Goal: Task Accomplishment & Management: Manage account settings

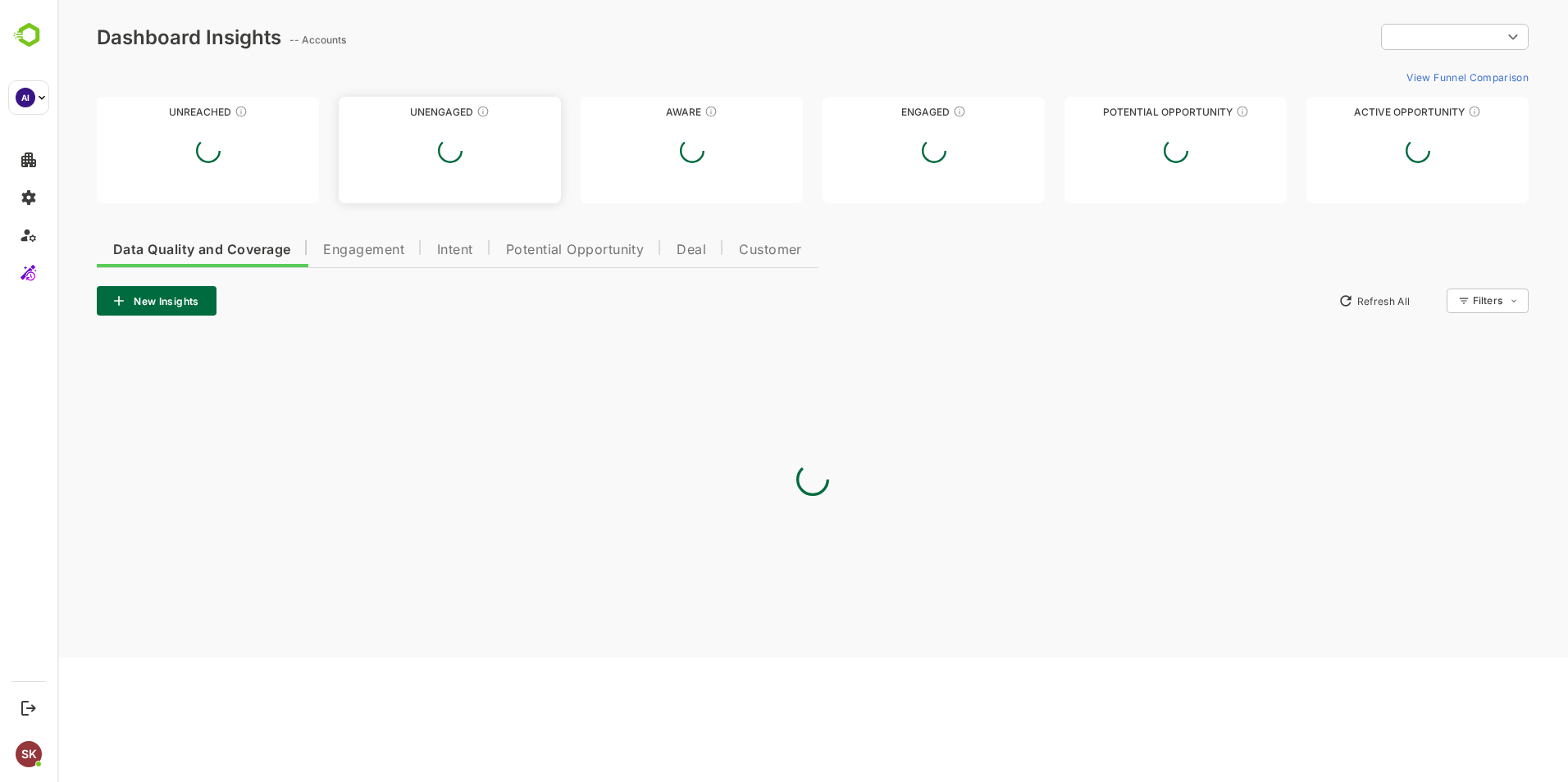
type input "**********"
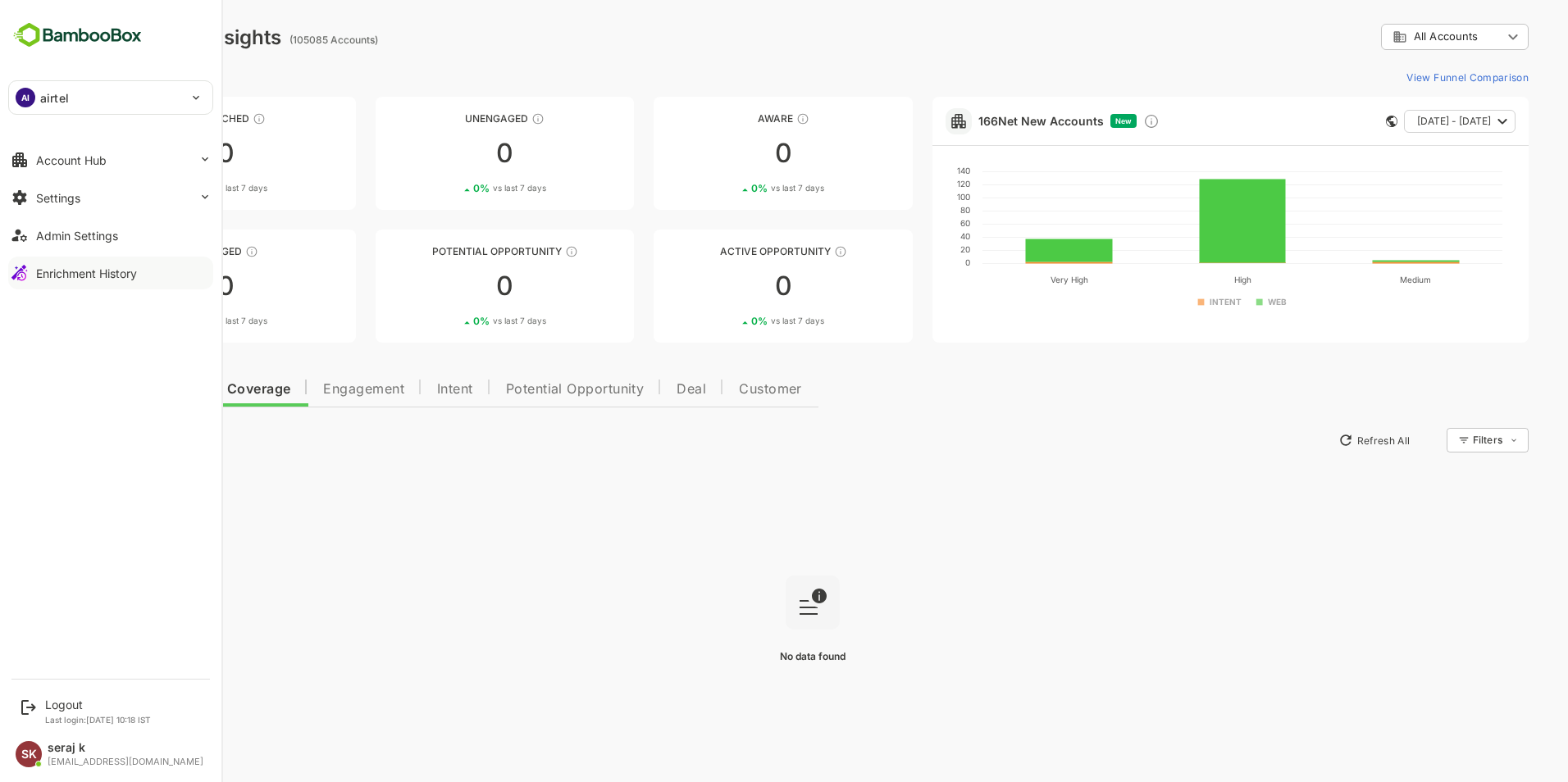
click at [65, 261] on button "Enrichment History" at bounding box center [110, 273] width 205 height 33
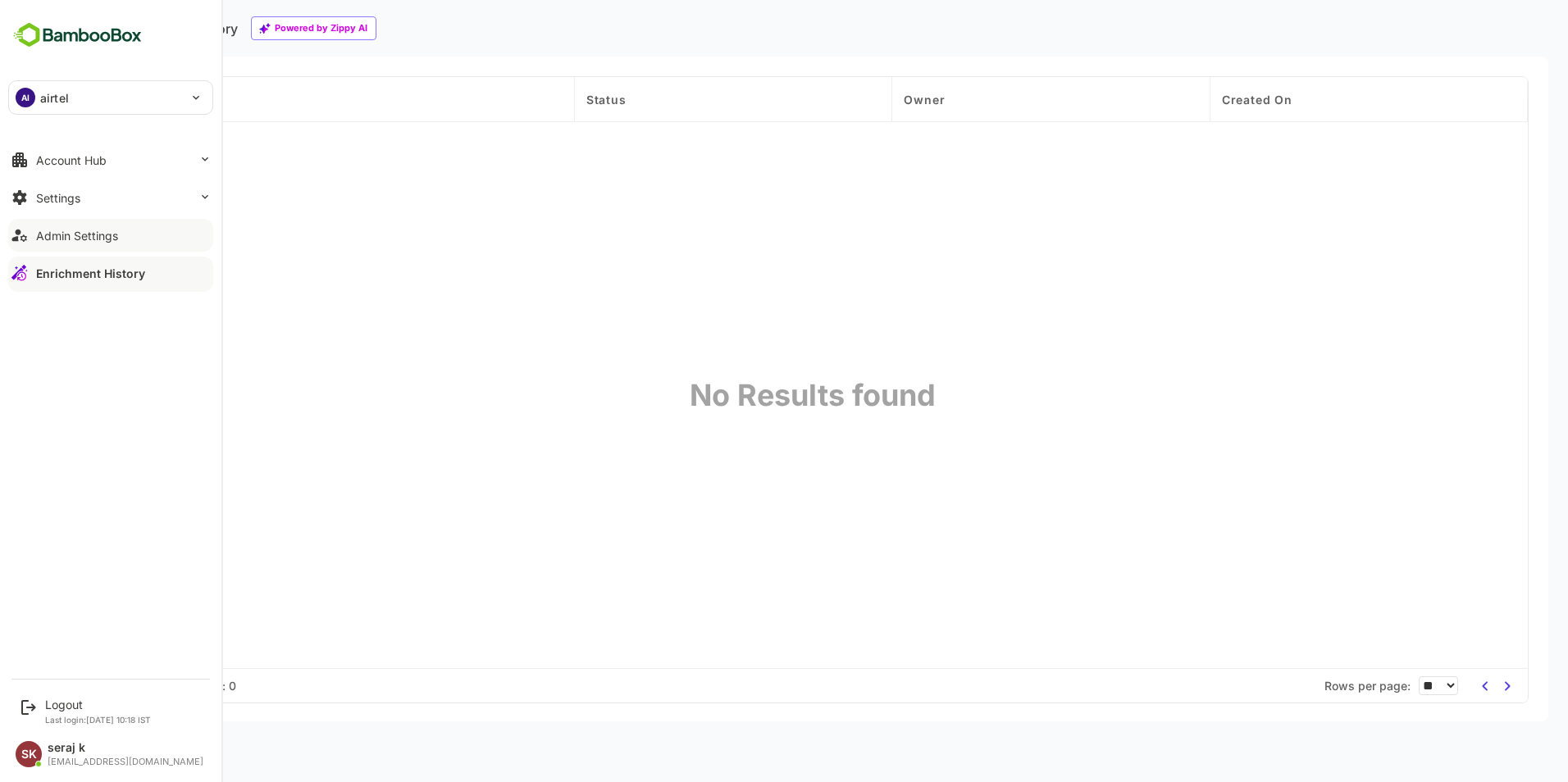
click at [88, 232] on div "Admin Settings" at bounding box center [77, 235] width 82 height 14
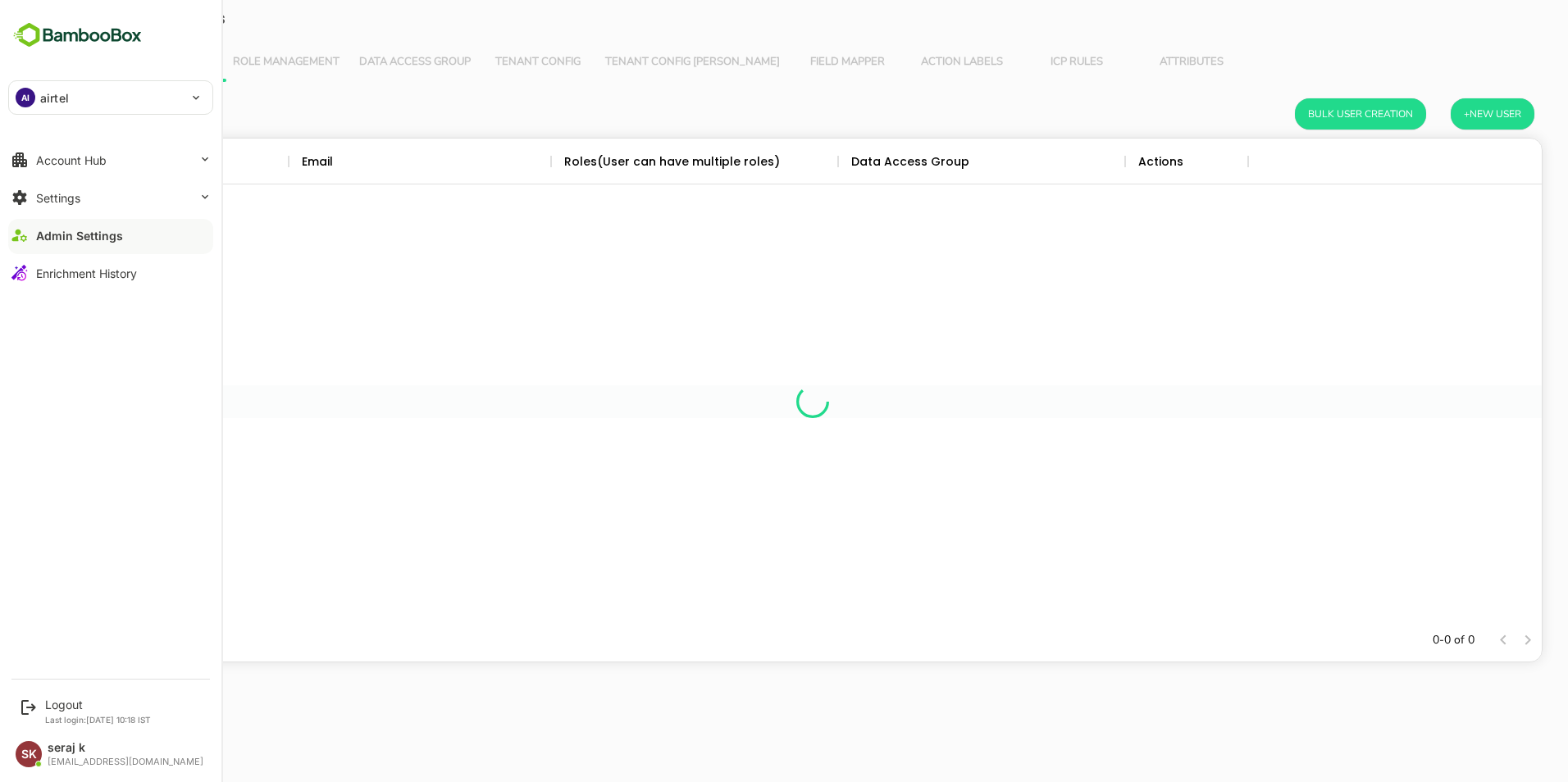
scroll to position [468, 1445]
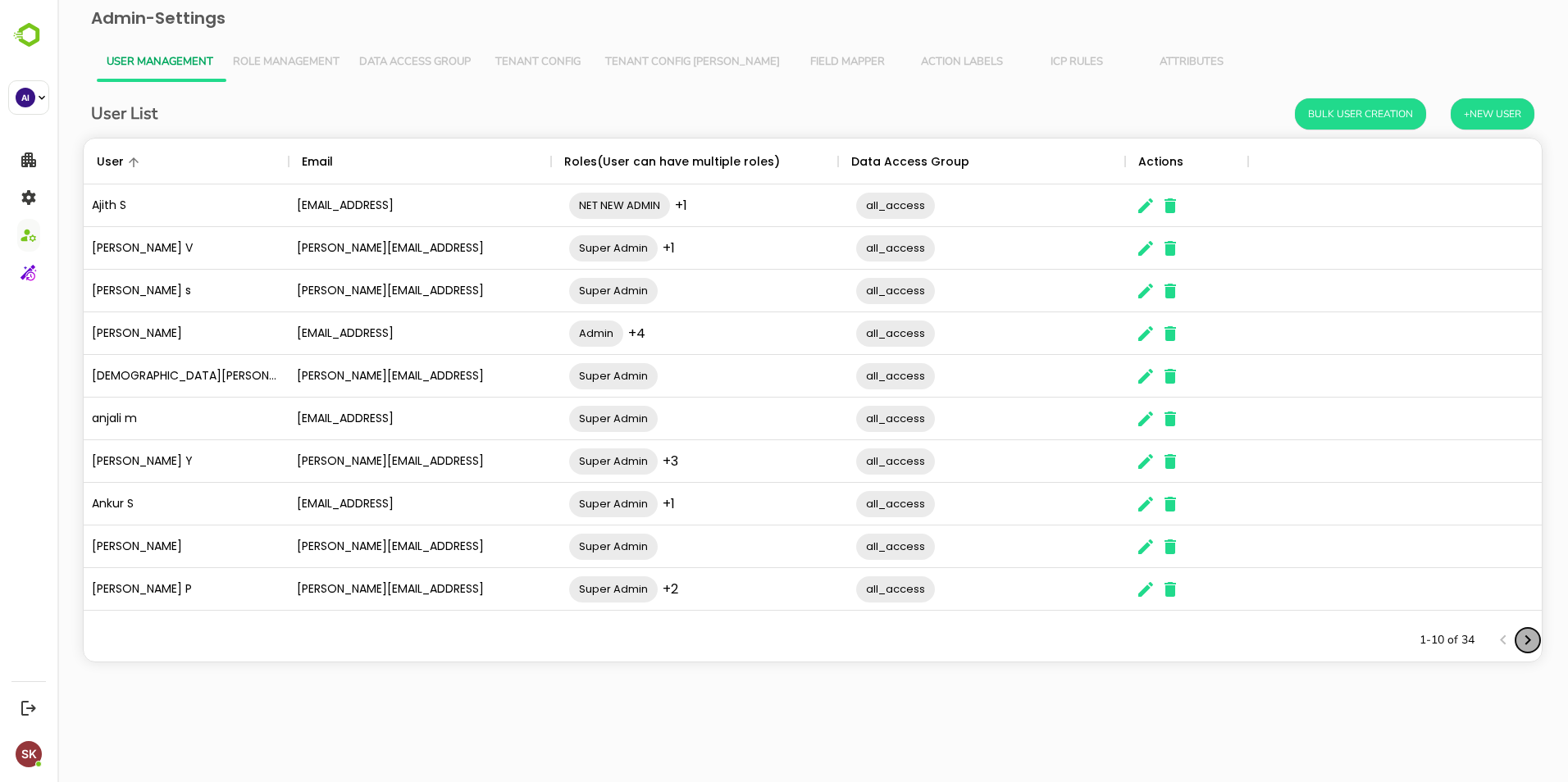
click at [774, 478] on icon "Next page" at bounding box center [1527, 640] width 20 height 20
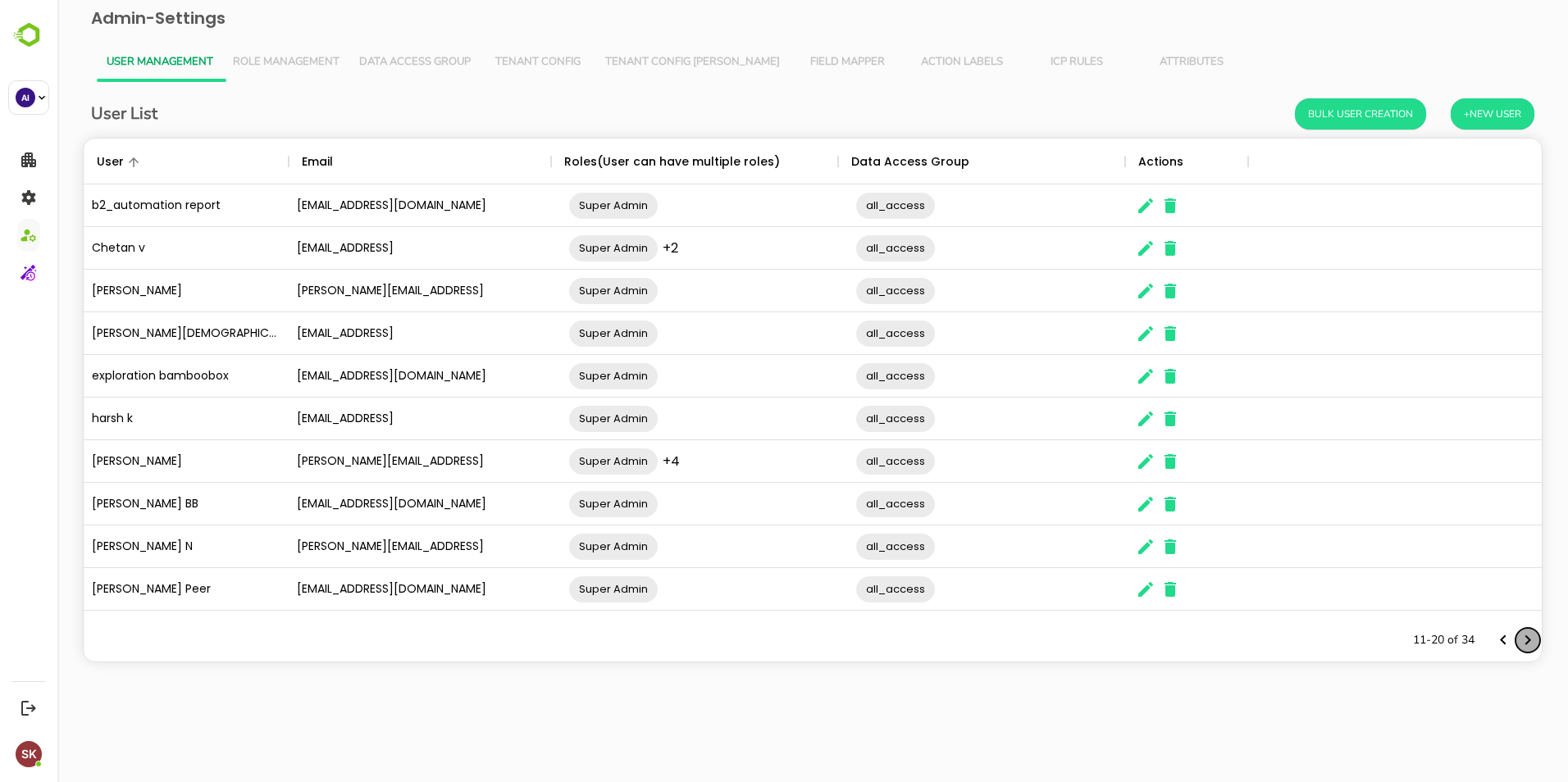
click at [774, 478] on icon "Next page" at bounding box center [1527, 640] width 20 height 20
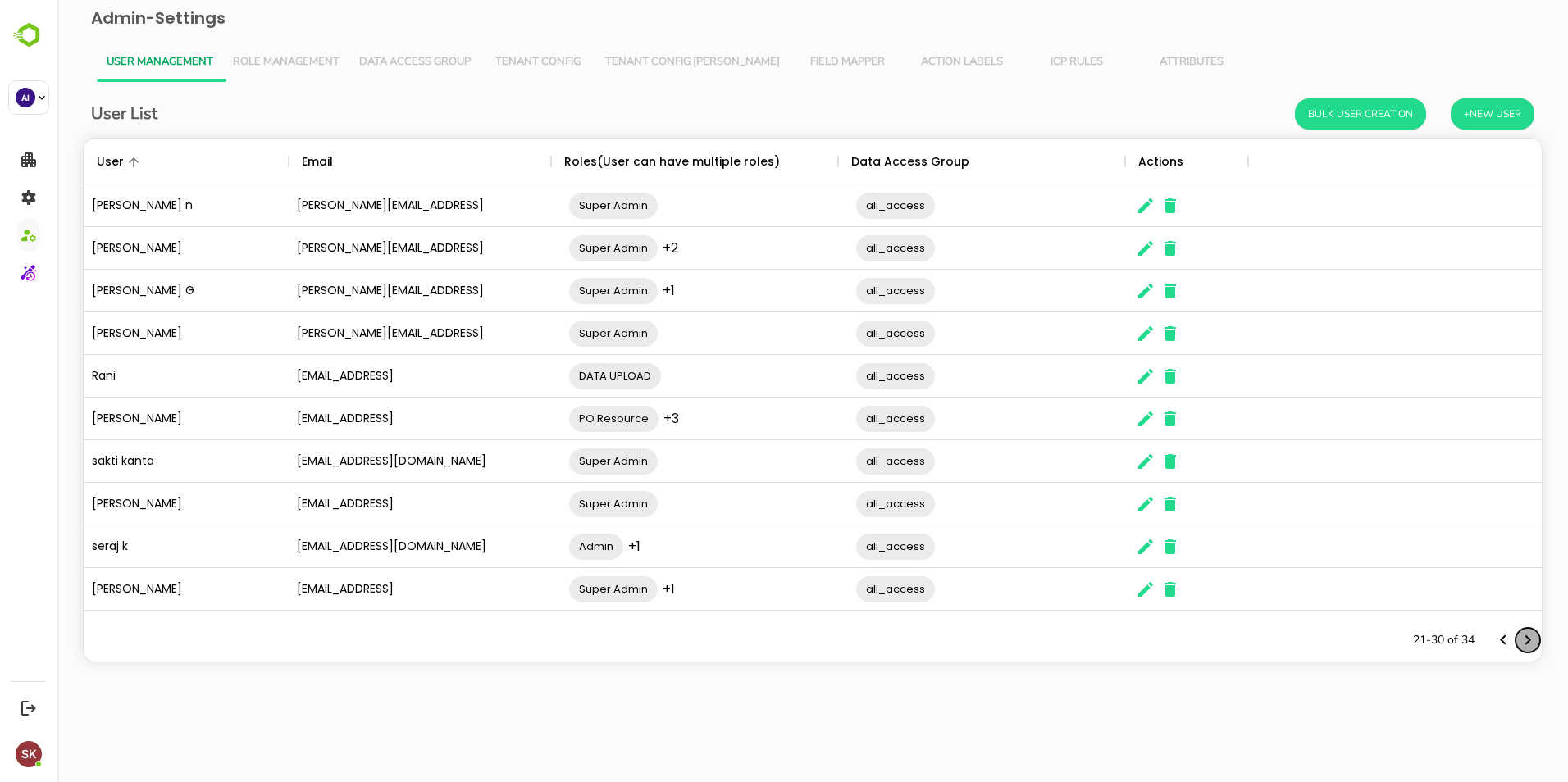
click at [774, 478] on icon "Next page" at bounding box center [1527, 640] width 20 height 20
click at [774, 478] on div "The User Data" at bounding box center [1515, 640] width 49 height 24
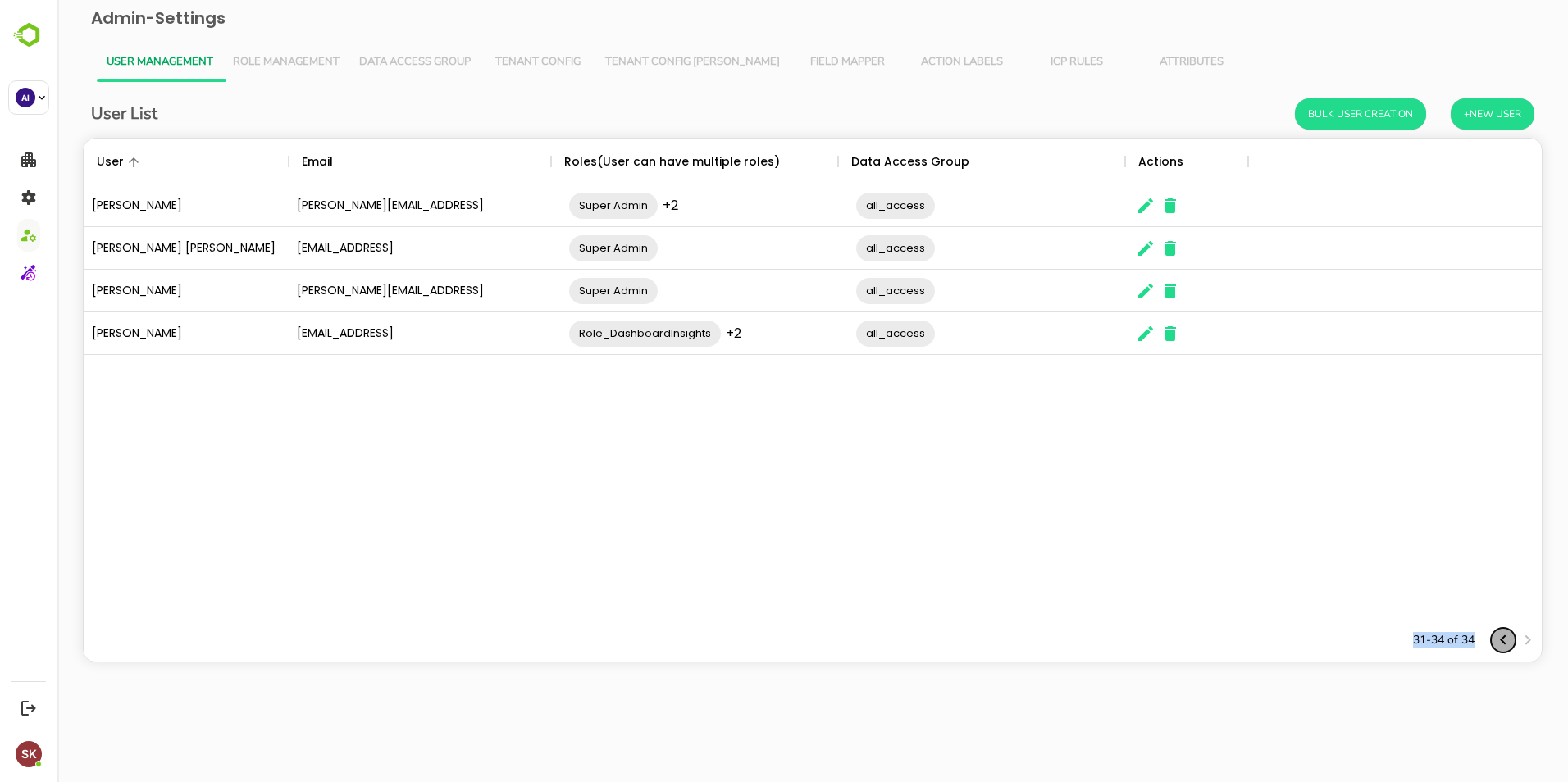
click at [774, 478] on icon "Previous page" at bounding box center [1502, 639] width 6 height 10
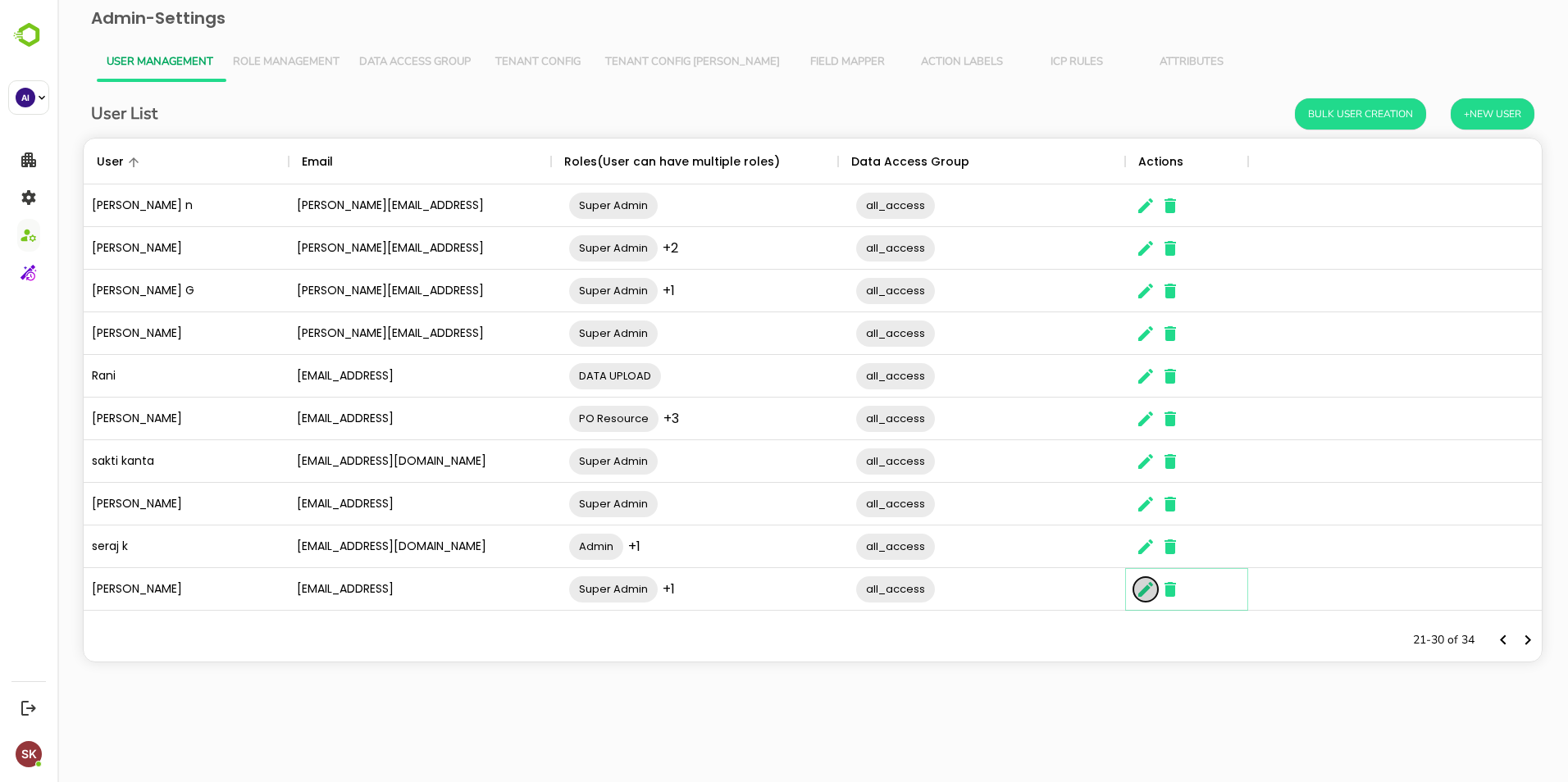
click at [774, 478] on icon "The User Data" at bounding box center [1145, 589] width 15 height 15
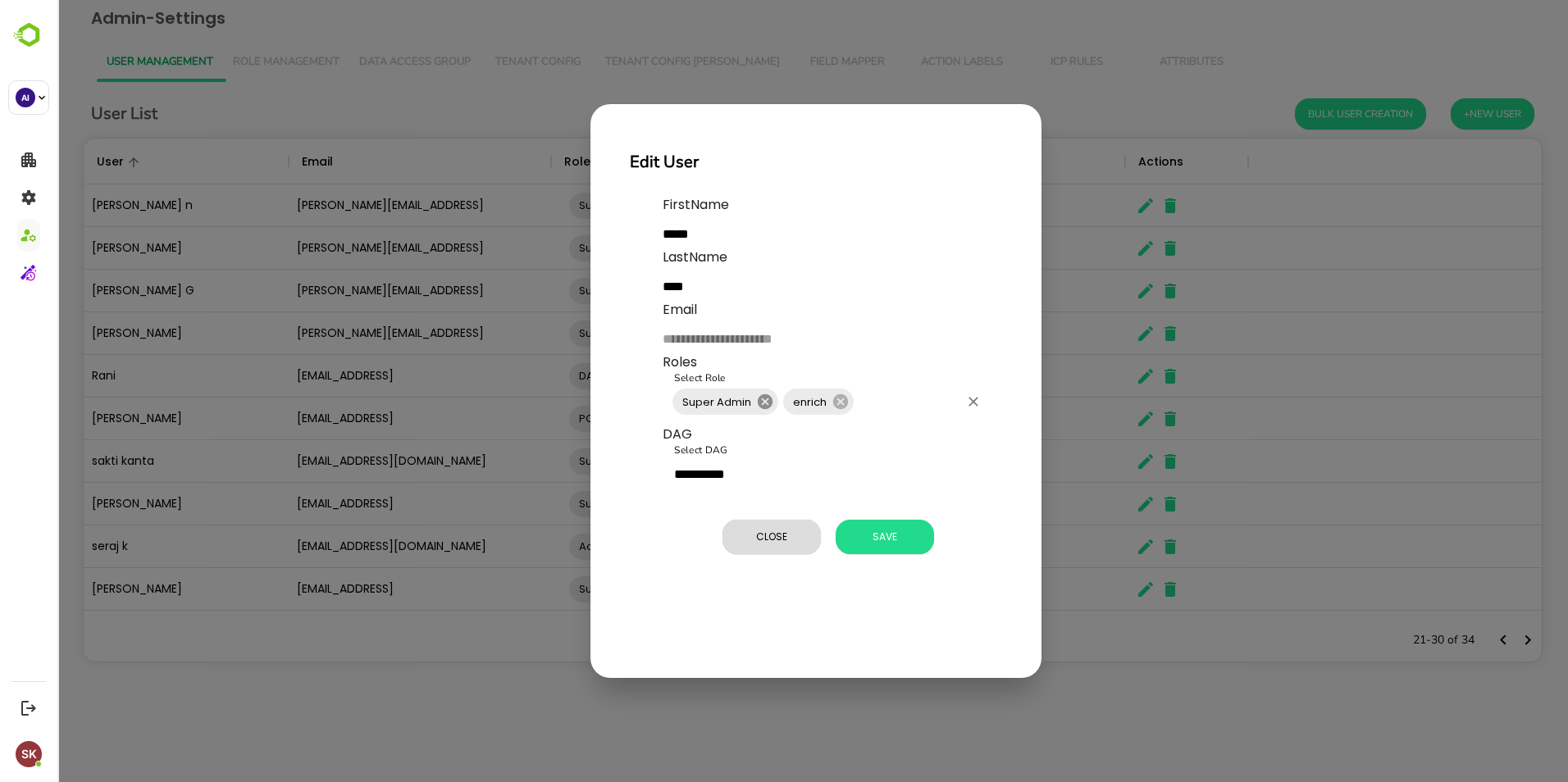
click at [760, 402] on icon at bounding box center [765, 401] width 15 height 15
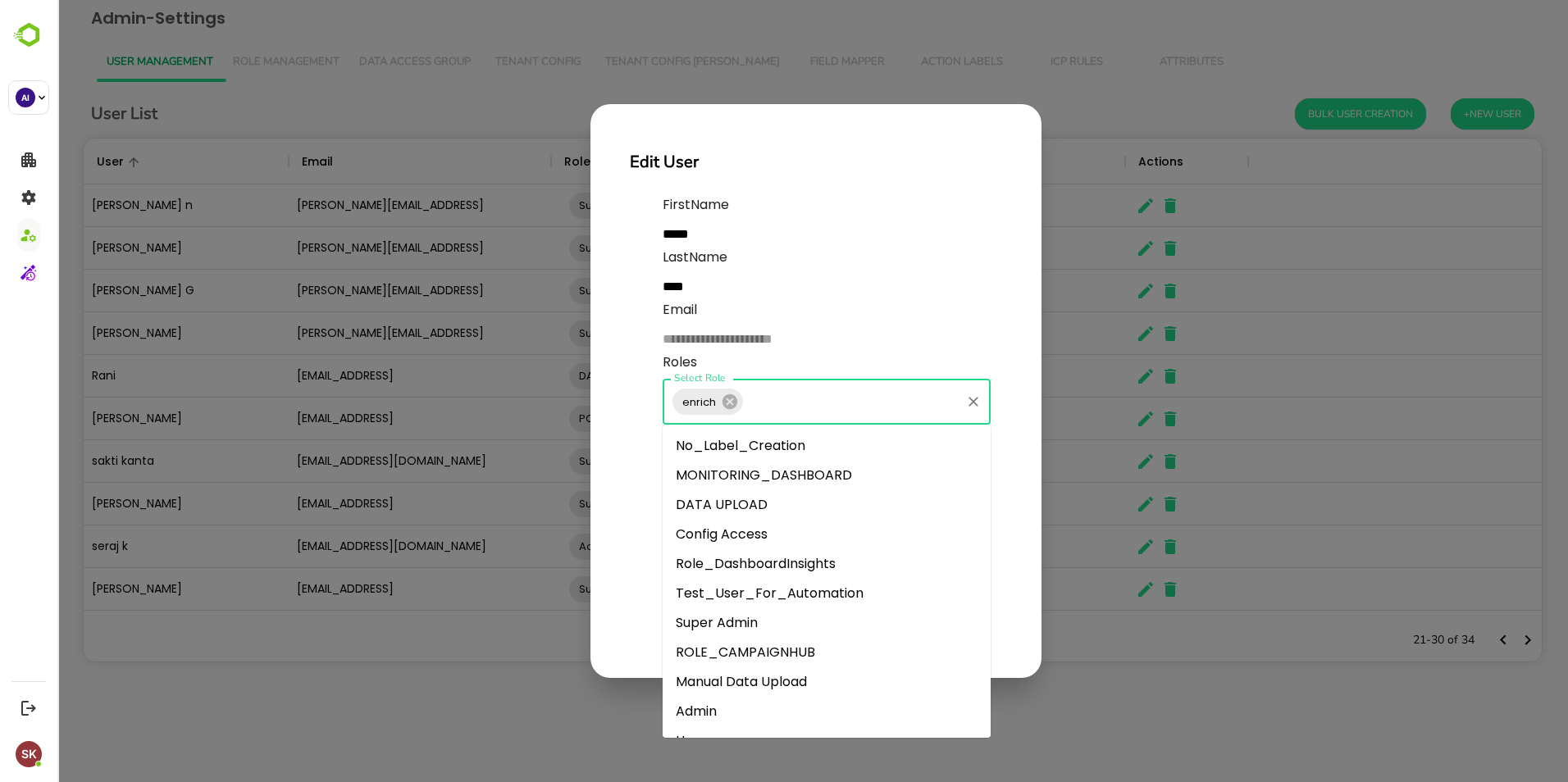
click at [774, 402] on input "Select Role" at bounding box center [851, 401] width 213 height 31
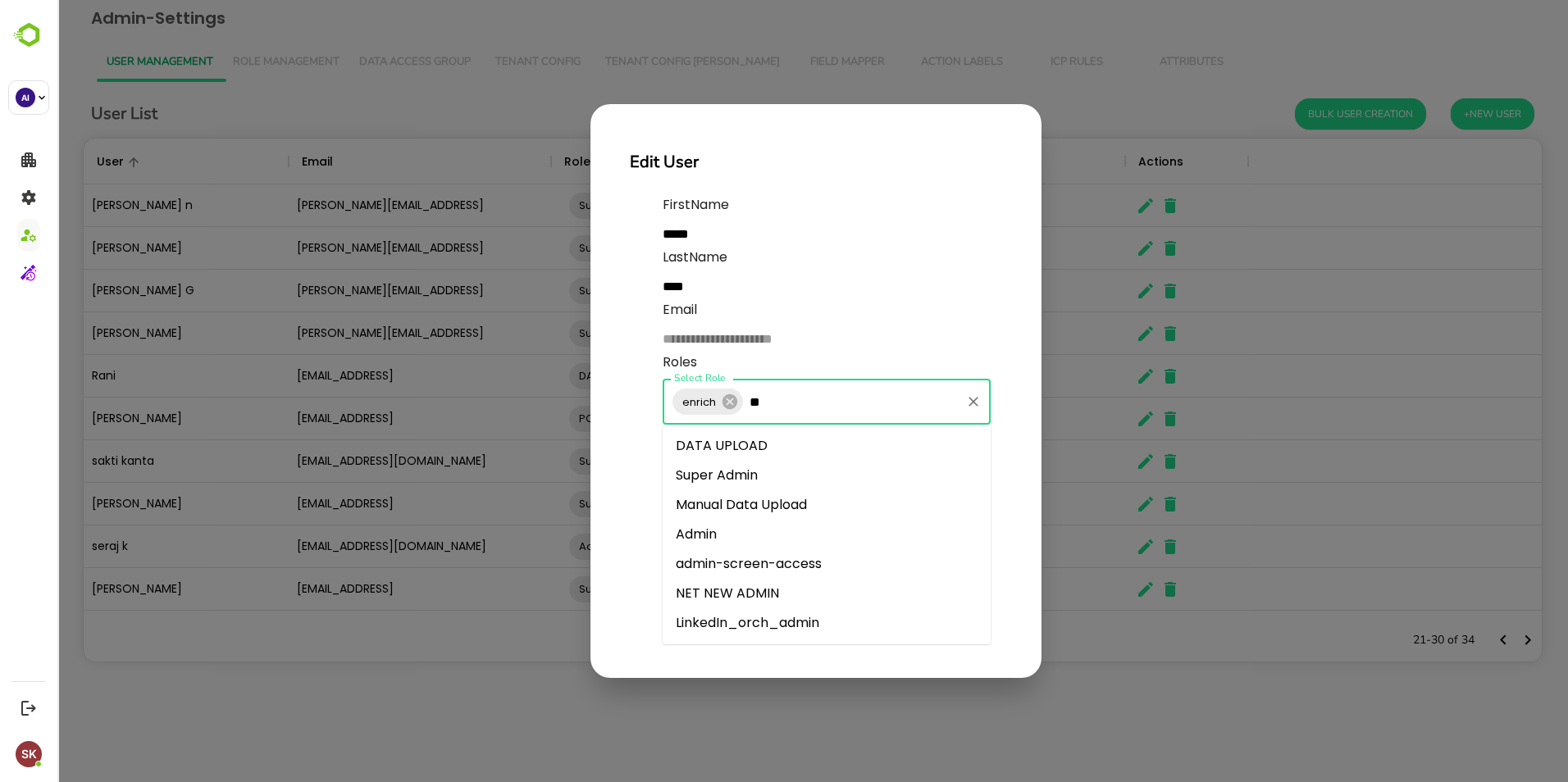
type input "***"
click at [766, 470] on li "Admin" at bounding box center [826, 476] width 328 height 29
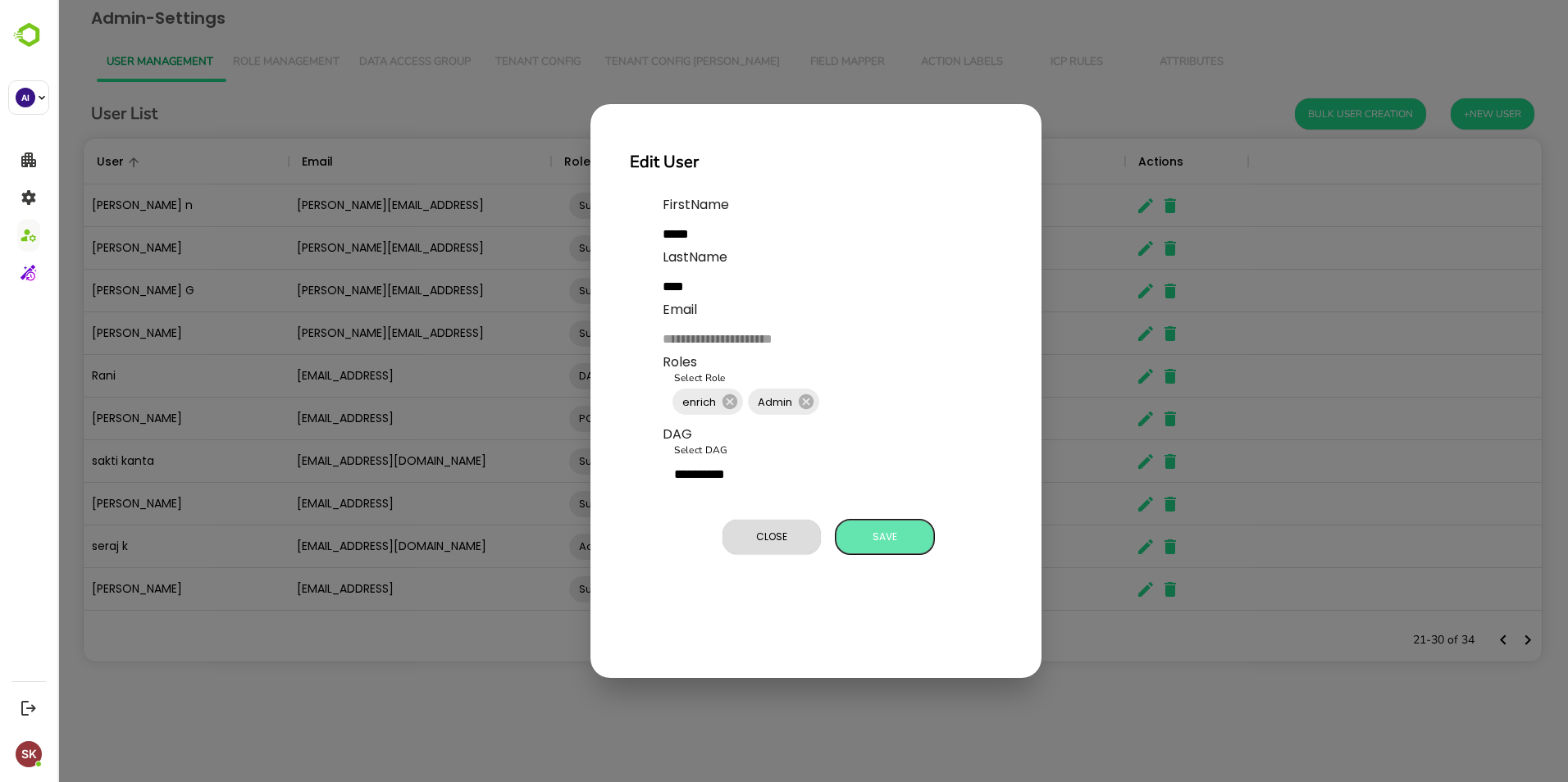
click at [774, 478] on span "Save" at bounding box center [884, 536] width 82 height 22
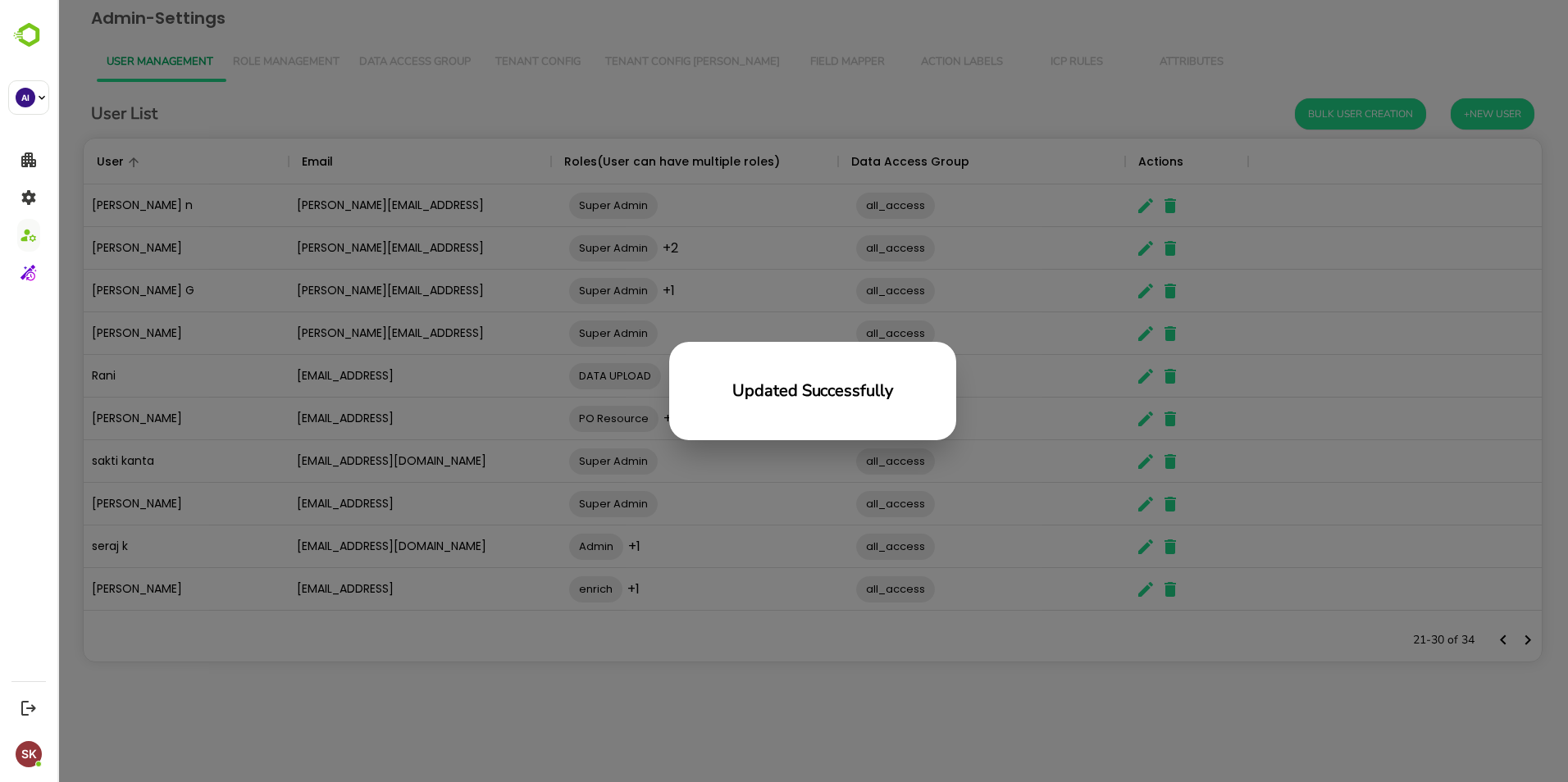
click at [774, 214] on div "Updated Successfully" at bounding box center [812, 391] width 1510 height 782
